Goal: Information Seeking & Learning: Learn about a topic

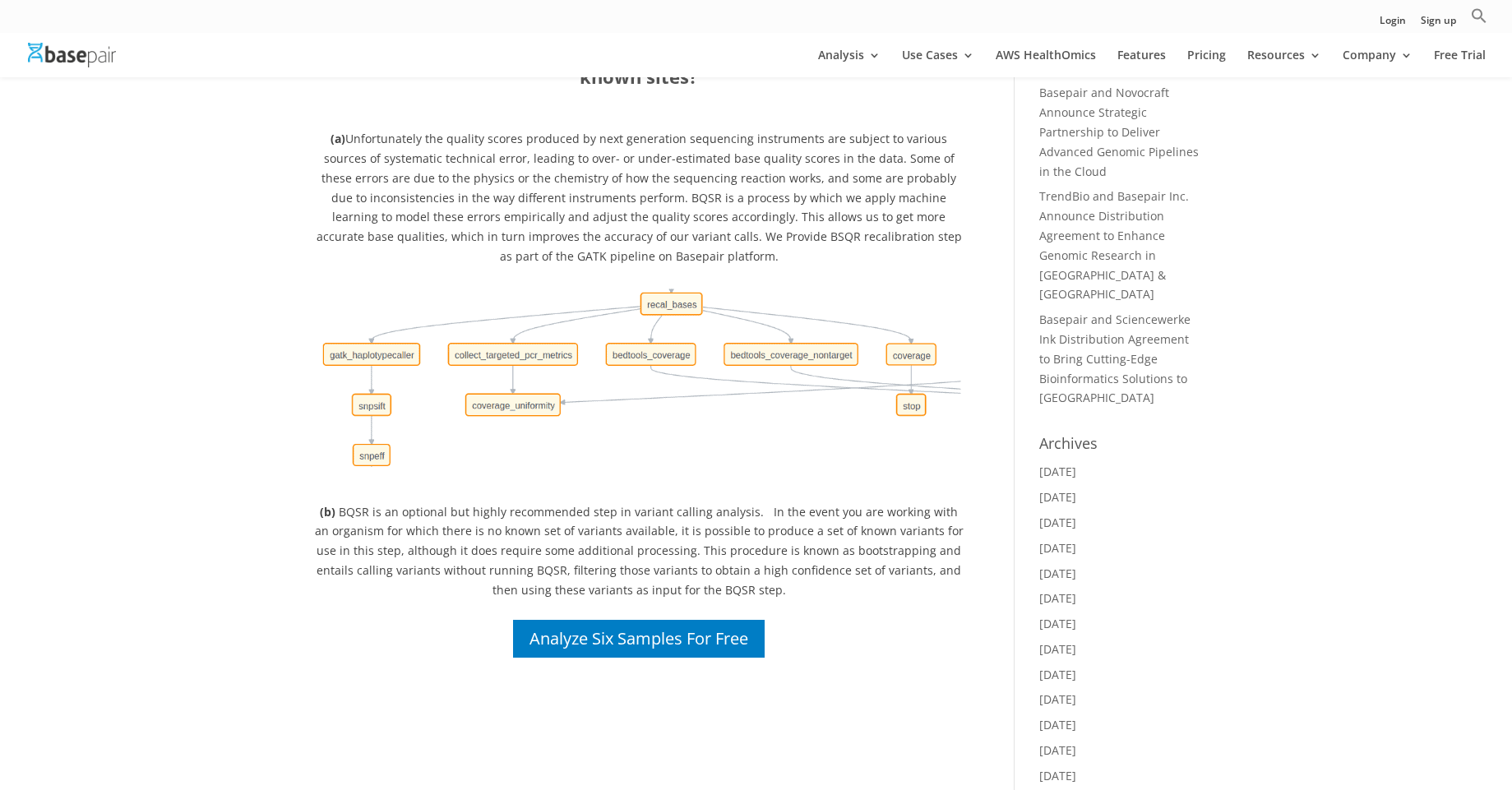
scroll to position [197, 0]
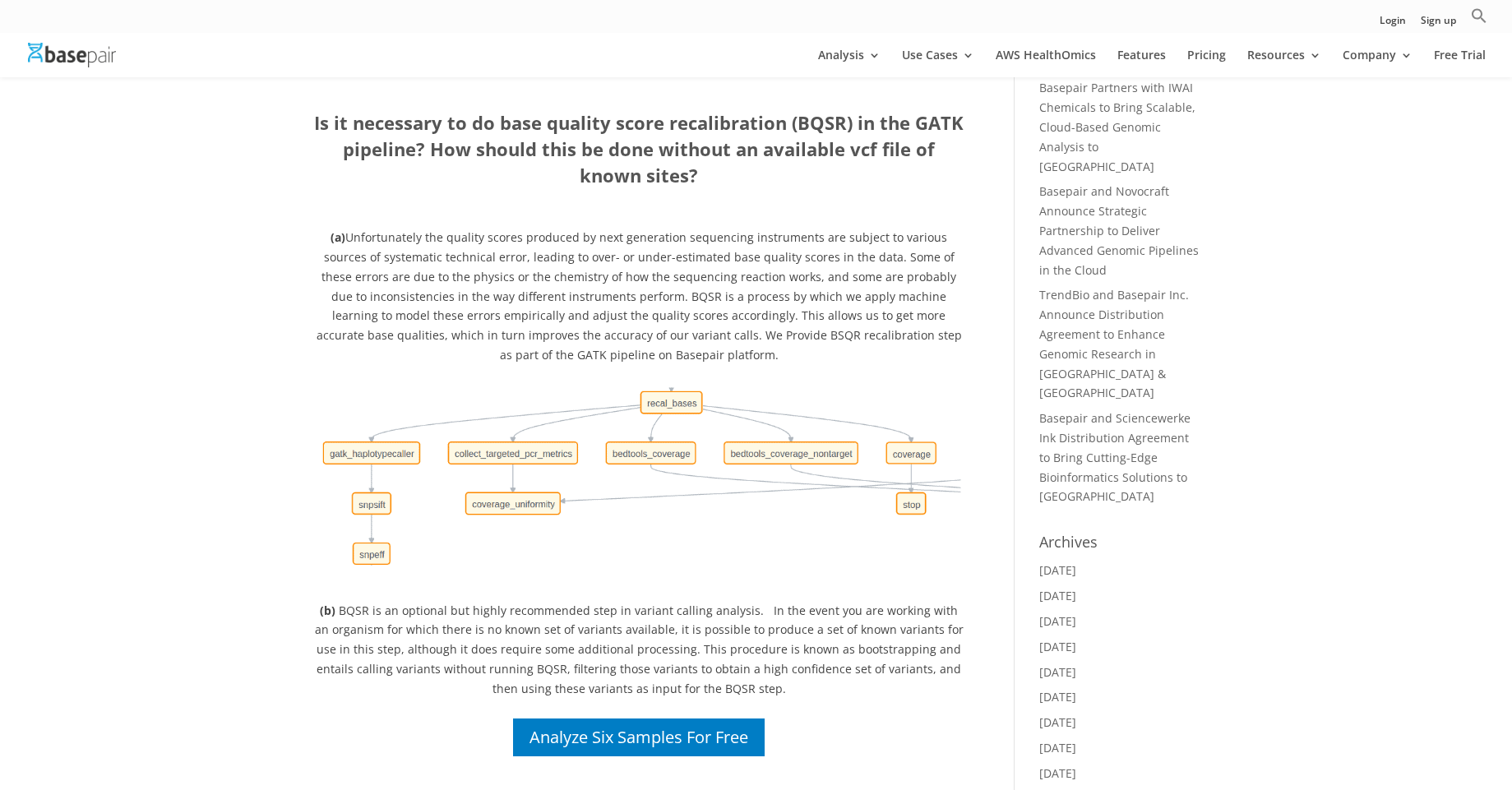
click at [329, 301] on span "(a) Unfortunately the quality scores produced by next generation sequencing ins…" at bounding box center [639, 296] width 646 height 133
click at [341, 246] on p "(a) Unfortunately the quality scores produced by next generation sequencing ins…" at bounding box center [639, 296] width 654 height 137
click at [343, 233] on span "(a) Unfortunately the quality scores produced by next generation sequencing ins…" at bounding box center [639, 296] width 646 height 133
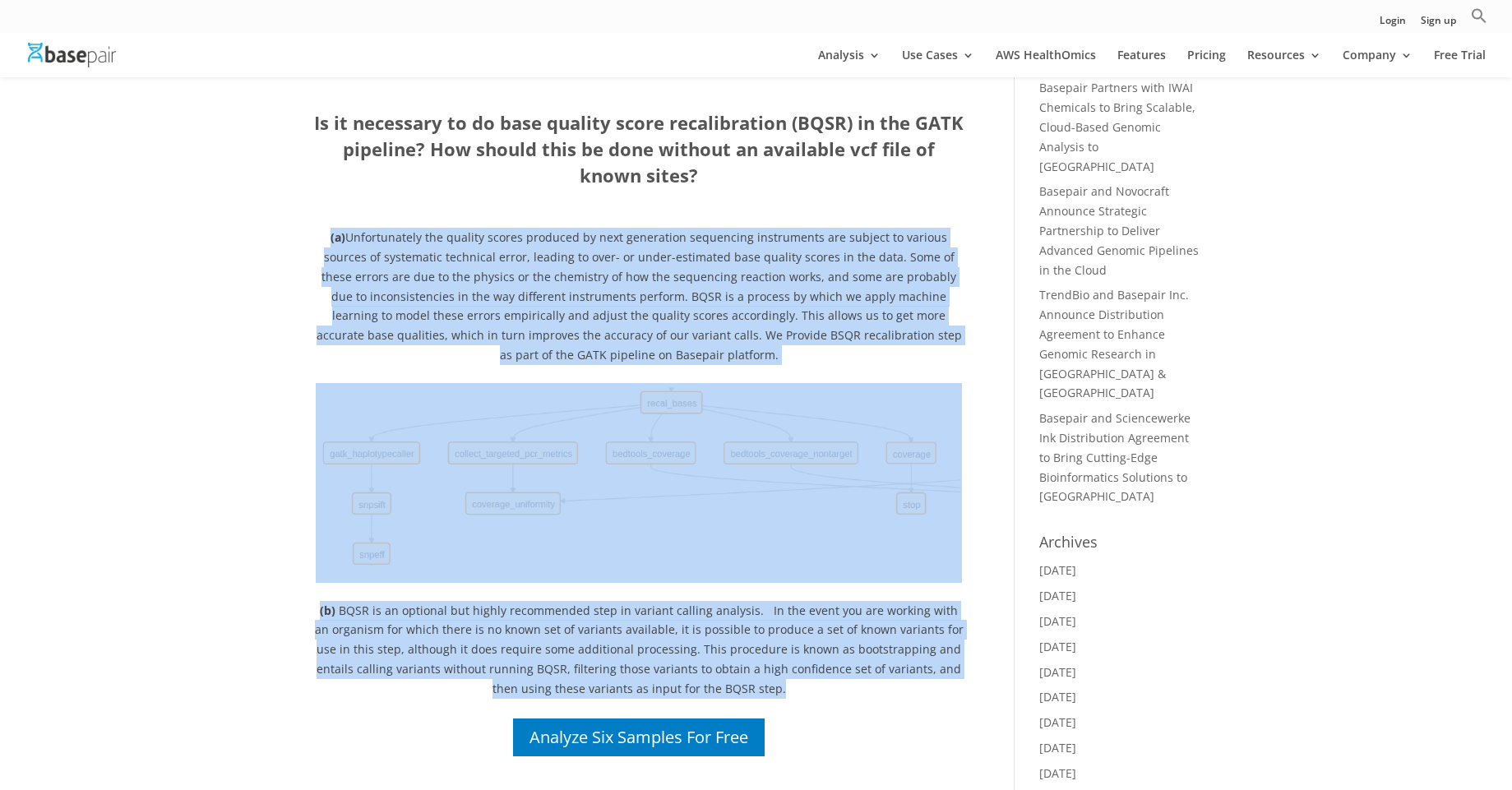
drag, startPoint x: 318, startPoint y: 232, endPoint x: 778, endPoint y: 702, distance: 657.6
click at [778, 702] on div "Is it necessary to do base quality score recalibration (BQSR) in the GATK pipel…" at bounding box center [639, 435] width 654 height 649
copy div "(a) Unfortunately the quality scores produced by next generation sequencing ins…"
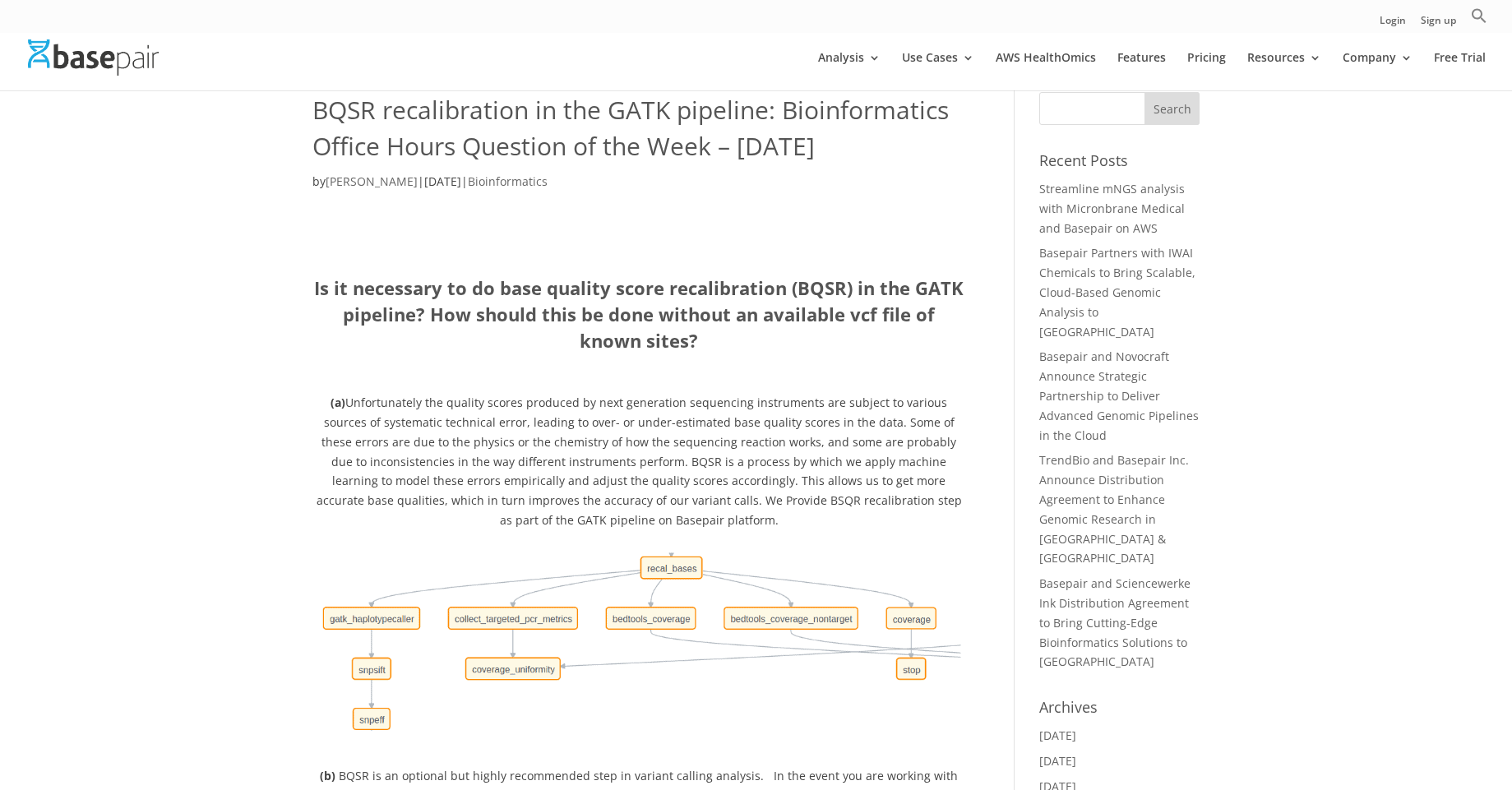
scroll to position [244, 0]
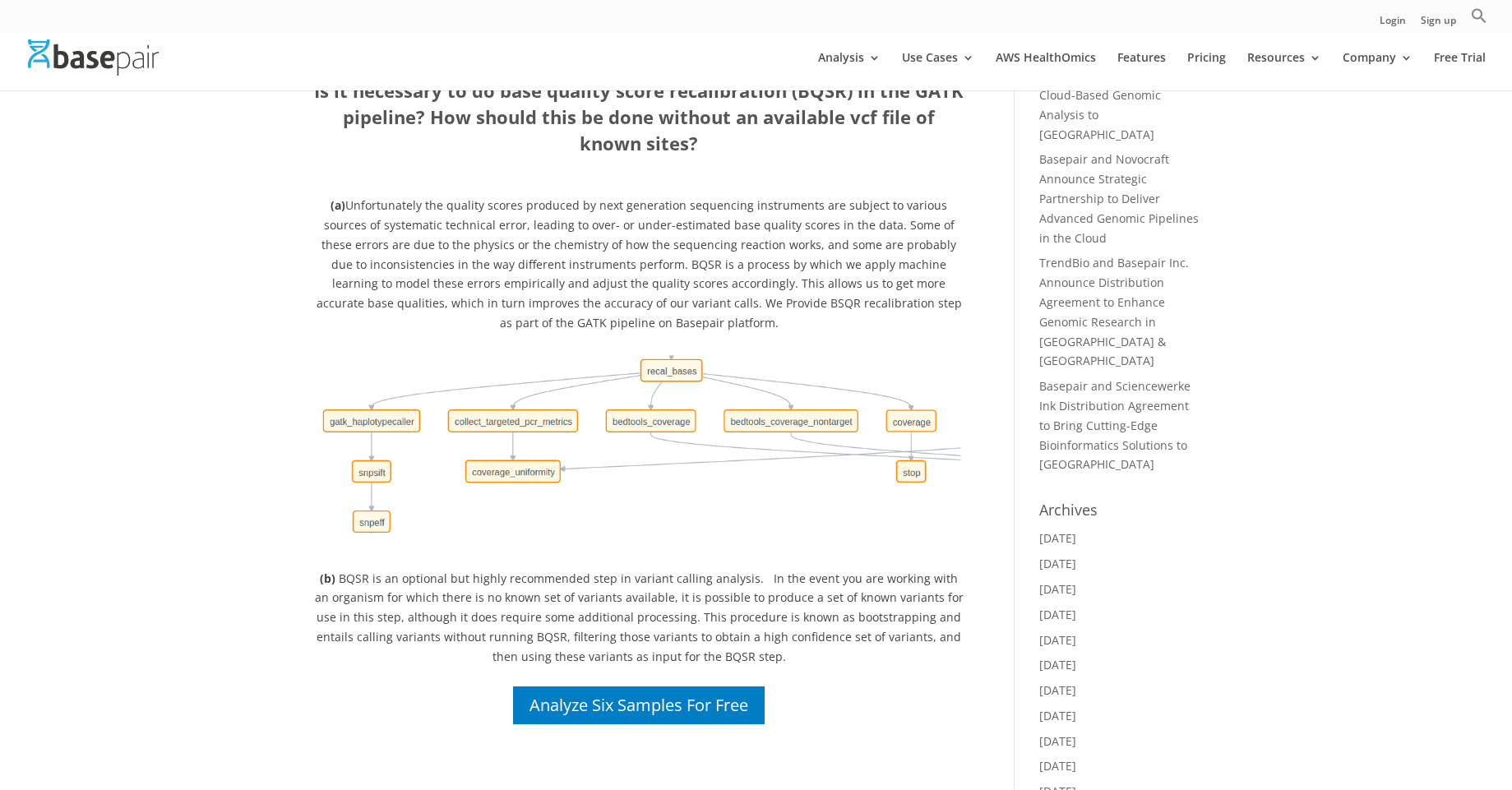
click at [565, 443] on img at bounding box center [638, 450] width 647 height 200
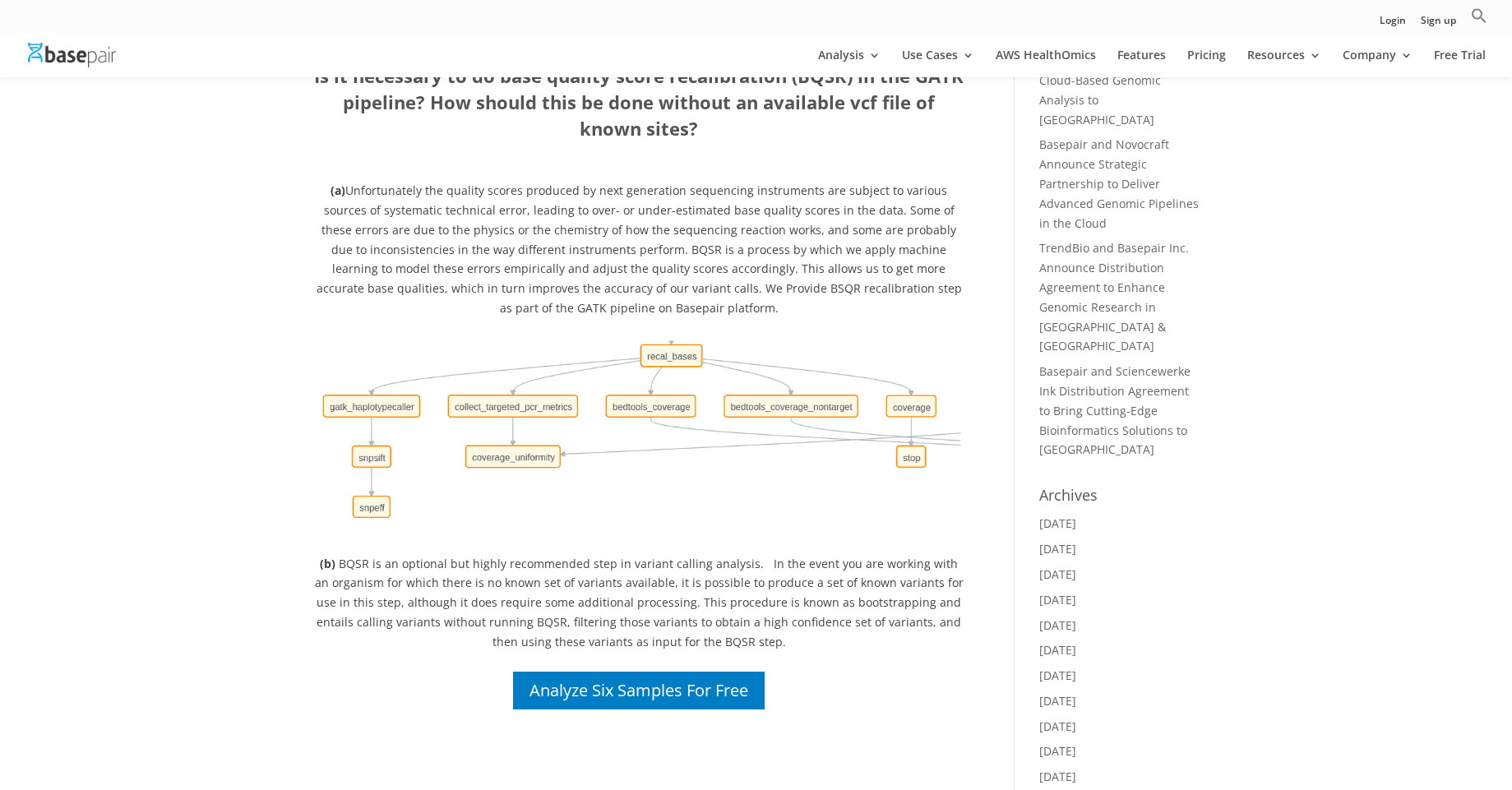
click at [294, 410] on div "BQSR recalibration in the GATK pipeline: Bioinformatics Office Hours Question o…" at bounding box center [756, 762] width 1512 height 1861
drag, startPoint x: 305, startPoint y: 344, endPoint x: 647, endPoint y: 443, distance: 356.0
click at [647, 443] on div "BQSR recalibration in the GATK pipeline: Bioinformatics Office Hours Question o…" at bounding box center [756, 762] width 1512 height 1861
click at [307, 484] on div "BQSR recalibration in the GATK pipeline: Bioinformatics Office Hours Question o…" at bounding box center [756, 762] width 1512 height 1861
